Goal: Use online tool/utility: Utilize a website feature to perform a specific function

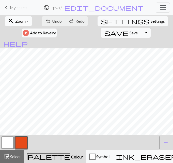
click at [20, 20] on span "Zoom" at bounding box center [20, 21] width 10 height 5
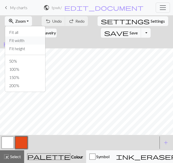
click at [18, 42] on button "Fit width" at bounding box center [25, 40] width 40 height 8
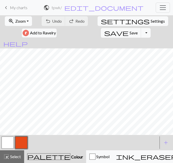
click at [19, 19] on span "Zoom" at bounding box center [20, 21] width 10 height 5
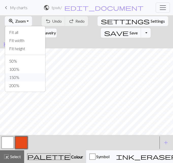
click at [17, 76] on button "150%" at bounding box center [25, 77] width 40 height 8
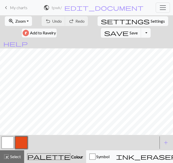
click at [15, 20] on span "Zoom" at bounding box center [20, 21] width 10 height 5
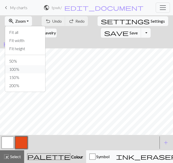
click at [14, 67] on button "100%" at bounding box center [25, 69] width 40 height 8
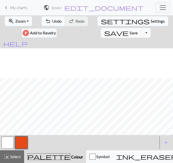
scroll to position [43, 270]
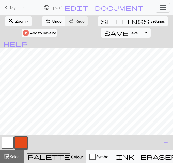
click at [5, 143] on button "button" at bounding box center [8, 143] width 12 height 12
click at [20, 142] on button "button" at bounding box center [21, 143] width 12 height 12
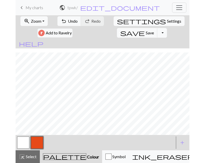
scroll to position [72, 270]
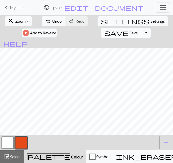
click at [129, 29] on span "save" at bounding box center [116, 32] width 24 height 7
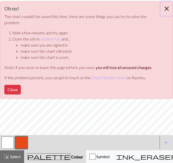
click at [169, 6] on button "Close" at bounding box center [167, 9] width 12 height 14
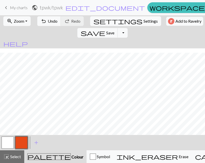
scroll to position [64, 203]
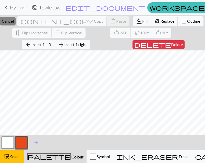
click at [14, 21] on span "Cancel" at bounding box center [8, 21] width 12 height 5
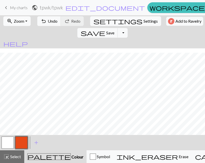
scroll to position [76, 203]
click at [48, 23] on span "Undo" at bounding box center [53, 21] width 10 height 5
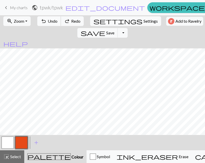
click at [48, 23] on span "Undo" at bounding box center [53, 21] width 10 height 5
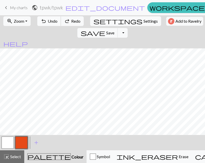
click at [48, 23] on span "Undo" at bounding box center [53, 21] width 10 height 5
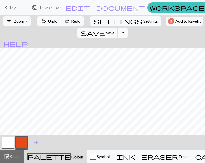
click at [48, 23] on span "Undo" at bounding box center [53, 21] width 10 height 5
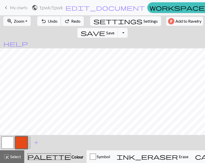
click at [48, 23] on span "Undo" at bounding box center [53, 21] width 10 height 5
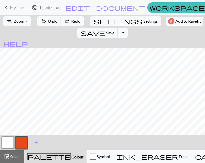
click at [48, 23] on span "Undo" at bounding box center [53, 21] width 10 height 5
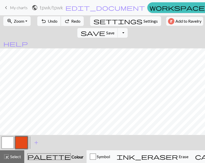
click at [48, 23] on span "Undo" at bounding box center [53, 21] width 10 height 5
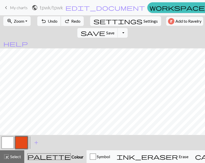
click at [48, 23] on span "Undo" at bounding box center [53, 21] width 10 height 5
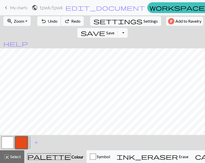
click at [48, 23] on span "Undo" at bounding box center [53, 21] width 10 height 5
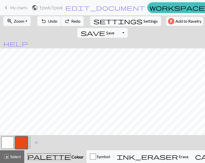
click at [48, 23] on span "Undo" at bounding box center [53, 21] width 10 height 5
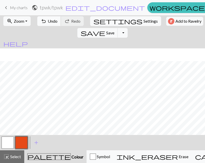
scroll to position [55, 203]
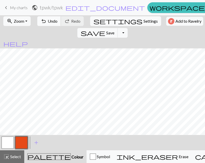
click at [40, 20] on span "undo" at bounding box center [43, 21] width 6 height 7
click at [9, 143] on button "button" at bounding box center [8, 143] width 12 height 12
click at [26, 141] on button "button" at bounding box center [21, 143] width 12 height 12
click at [40, 24] on span "undo" at bounding box center [43, 21] width 6 height 7
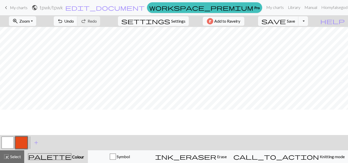
scroll to position [30, 38]
click at [9, 144] on button "button" at bounding box center [8, 143] width 12 height 12
click at [23, 144] on button "button" at bounding box center [21, 143] width 12 height 12
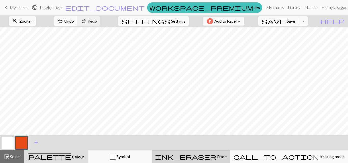
click at [173, 157] on span "ink_eraser" at bounding box center [185, 156] width 61 height 7
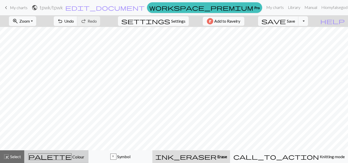
click at [88, 151] on button "palette Colour Colour" at bounding box center [56, 157] width 64 height 13
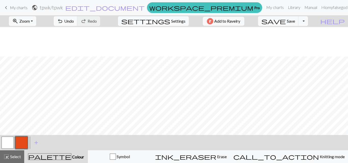
scroll to position [72, 38]
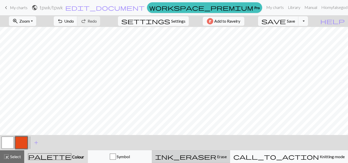
click at [173, 161] on button "ink_eraser Erase Erase" at bounding box center [191, 157] width 78 height 13
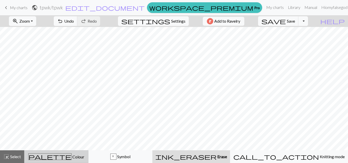
click at [85, 157] on div "palette Colour Colour" at bounding box center [57, 157] width 58 height 7
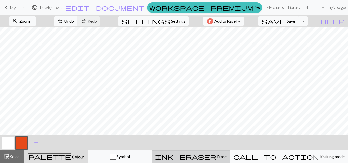
click at [173, 161] on button "ink_eraser Erase Erase" at bounding box center [191, 157] width 78 height 13
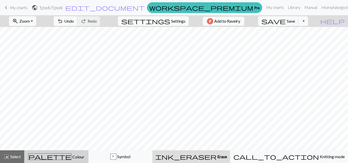
click at [88, 160] on button "palette Colour Colour" at bounding box center [56, 157] width 64 height 13
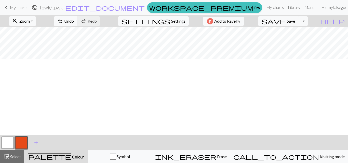
scroll to position [0, 38]
click at [36, 21] on button "zoom_in Zoom Zoom" at bounding box center [22, 21] width 27 height 10
click at [38, 41] on button "Fit width" at bounding box center [29, 40] width 40 height 8
click at [28, 18] on button "zoom_in Zoom Zoom" at bounding box center [22, 21] width 27 height 10
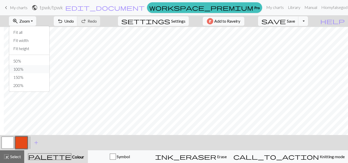
click at [36, 70] on button "100%" at bounding box center [29, 69] width 40 height 8
click at [10, 143] on button "button" at bounding box center [8, 143] width 12 height 12
click at [19, 143] on button "button" at bounding box center [21, 143] width 12 height 12
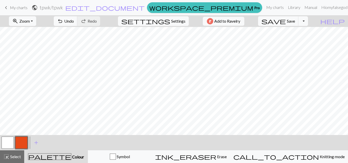
click at [8, 142] on button "button" at bounding box center [8, 143] width 12 height 12
click at [23, 143] on button "button" at bounding box center [21, 143] width 12 height 12
click at [6, 141] on button "button" at bounding box center [8, 143] width 12 height 12
click at [21, 143] on button "button" at bounding box center [21, 143] width 12 height 12
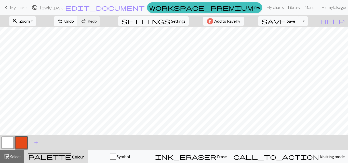
click at [5, 145] on button "button" at bounding box center [8, 143] width 12 height 12
click at [23, 141] on button "button" at bounding box center [21, 143] width 12 height 12
click at [4, 144] on button "button" at bounding box center [8, 143] width 12 height 12
click at [21, 142] on button "button" at bounding box center [21, 143] width 12 height 12
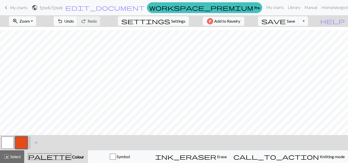
scroll to position [85, 73]
click at [30, 22] on span "Zoom" at bounding box center [24, 21] width 10 height 5
click at [35, 33] on button "Fit all" at bounding box center [29, 32] width 40 height 8
click at [30, 21] on span "Zoom" at bounding box center [24, 21] width 10 height 5
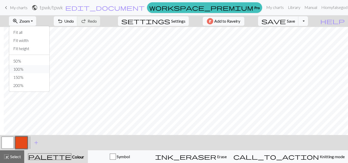
click at [36, 69] on button "100%" at bounding box center [29, 69] width 40 height 8
click at [30, 22] on span "Zoom" at bounding box center [24, 21] width 10 height 5
click at [39, 34] on button "Fit all" at bounding box center [29, 32] width 40 height 8
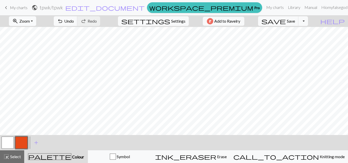
click at [30, 23] on span "Zoom" at bounding box center [24, 21] width 10 height 5
click at [41, 69] on button "100%" at bounding box center [29, 69] width 40 height 8
click at [18, 20] on span "zoom_in" at bounding box center [15, 21] width 6 height 7
click at [35, 32] on button "Fit all" at bounding box center [29, 32] width 40 height 8
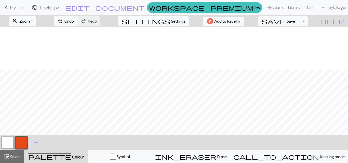
scroll to position [43, 0]
click at [30, 21] on span "Zoom" at bounding box center [24, 21] width 10 height 5
click at [37, 69] on button "100%" at bounding box center [29, 69] width 40 height 8
click at [30, 22] on span "Zoom" at bounding box center [24, 21] width 10 height 5
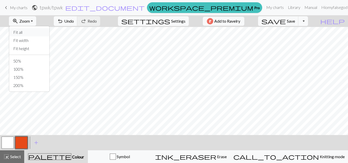
click at [37, 34] on button "Fit all" at bounding box center [29, 32] width 40 height 8
click at [30, 22] on span "Zoom" at bounding box center [24, 21] width 10 height 5
click at [39, 69] on button "100%" at bounding box center [29, 69] width 40 height 8
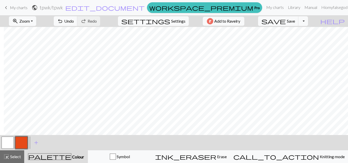
click at [9, 140] on button "button" at bounding box center [8, 143] width 12 height 12
click at [23, 140] on button "button" at bounding box center [21, 143] width 12 height 12
click at [7, 144] on button "button" at bounding box center [8, 143] width 12 height 12
click at [23, 144] on button "button" at bounding box center [21, 143] width 12 height 12
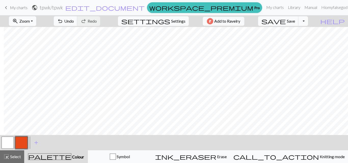
click at [29, 20] on span "Zoom" at bounding box center [24, 21] width 10 height 5
click at [36, 32] on button "Fit all" at bounding box center [29, 32] width 40 height 8
click at [30, 20] on span "Zoom" at bounding box center [24, 21] width 10 height 5
click at [31, 71] on button "100%" at bounding box center [29, 69] width 40 height 8
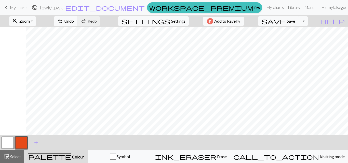
scroll to position [202, 232]
click at [30, 22] on span "Zoom" at bounding box center [24, 21] width 10 height 5
click at [38, 31] on button "Fit all" at bounding box center [29, 32] width 40 height 8
click at [25, 17] on button "zoom_in Zoom Zoom" at bounding box center [22, 21] width 27 height 10
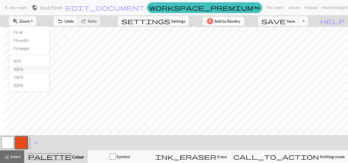
click at [37, 69] on button "100%" at bounding box center [29, 69] width 40 height 8
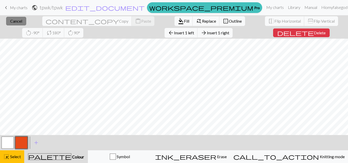
click at [15, 19] on span "Cancel" at bounding box center [16, 21] width 12 height 5
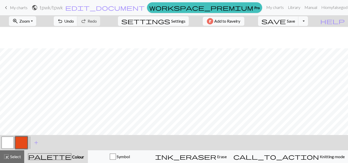
scroll to position [303, 4]
click at [173, 139] on div "< > add Add a colour" at bounding box center [174, 142] width 348 height 15
click at [6, 143] on button "button" at bounding box center [8, 143] width 12 height 12
click at [26, 145] on button "button" at bounding box center [21, 143] width 12 height 12
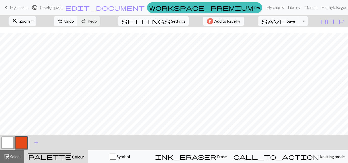
scroll to position [292, 178]
click at [4, 144] on button "button" at bounding box center [8, 143] width 12 height 12
click at [22, 143] on button "button" at bounding box center [21, 143] width 12 height 12
click at [18, 23] on span "zoom_in" at bounding box center [15, 21] width 6 height 7
click at [35, 35] on button "Fit all" at bounding box center [29, 32] width 40 height 8
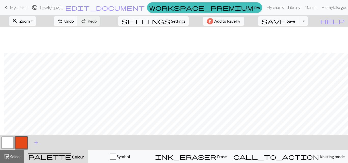
scroll to position [139, 4]
click at [18, 19] on span "zoom_in" at bounding box center [15, 21] width 6 height 7
click at [42, 69] on button "100%" at bounding box center [29, 69] width 40 height 8
click at [8, 144] on button "button" at bounding box center [8, 143] width 12 height 12
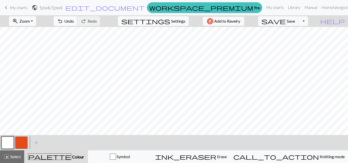
click at [20, 144] on button "button" at bounding box center [21, 143] width 12 height 12
click at [63, 22] on span "undo" at bounding box center [60, 21] width 6 height 7
click at [9, 144] on button "button" at bounding box center [8, 143] width 12 height 12
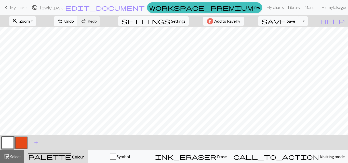
click at [21, 145] on button "button" at bounding box center [21, 143] width 12 height 12
click at [74, 21] on span "Undo" at bounding box center [69, 21] width 10 height 5
click at [77, 24] on button "undo Undo Undo" at bounding box center [66, 21] width 24 height 10
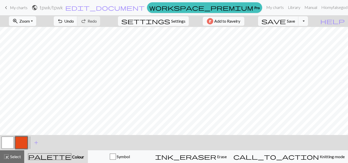
click at [30, 22] on span "Zoom" at bounding box center [24, 21] width 10 height 5
click at [32, 34] on button "Fit all" at bounding box center [29, 32] width 40 height 8
click at [173, 22] on span "Save" at bounding box center [291, 21] width 8 height 5
